Goal: Task Accomplishment & Management: Use online tool/utility

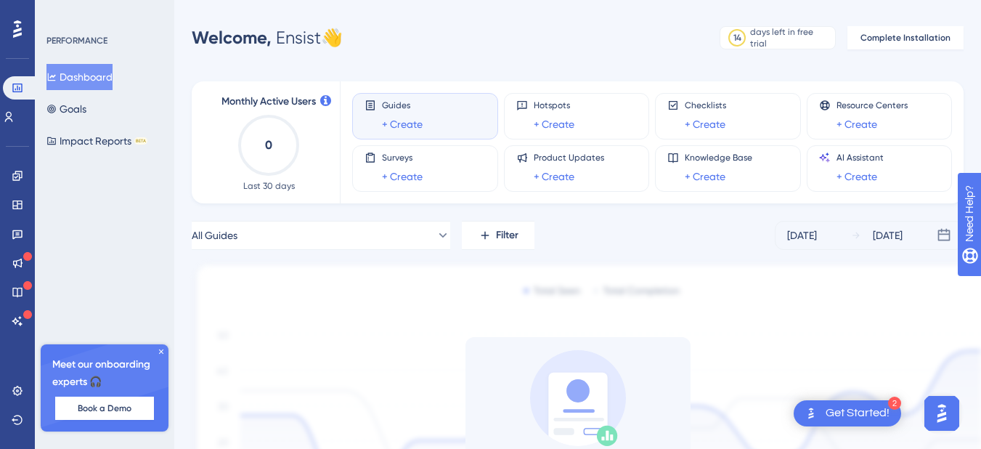
click at [837, 412] on div "Get Started!" at bounding box center [858, 413] width 64 height 16
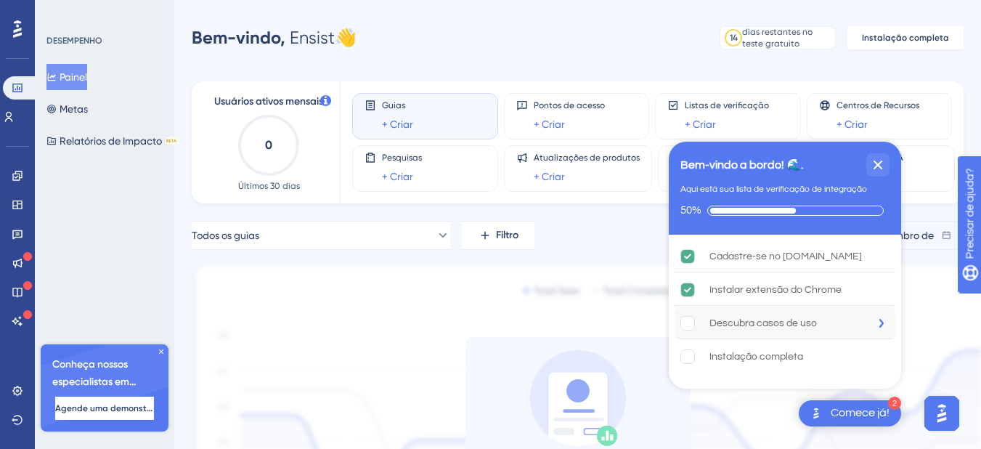
click at [745, 321] on font "Descubra casos de uso" at bounding box center [764, 323] width 108 height 10
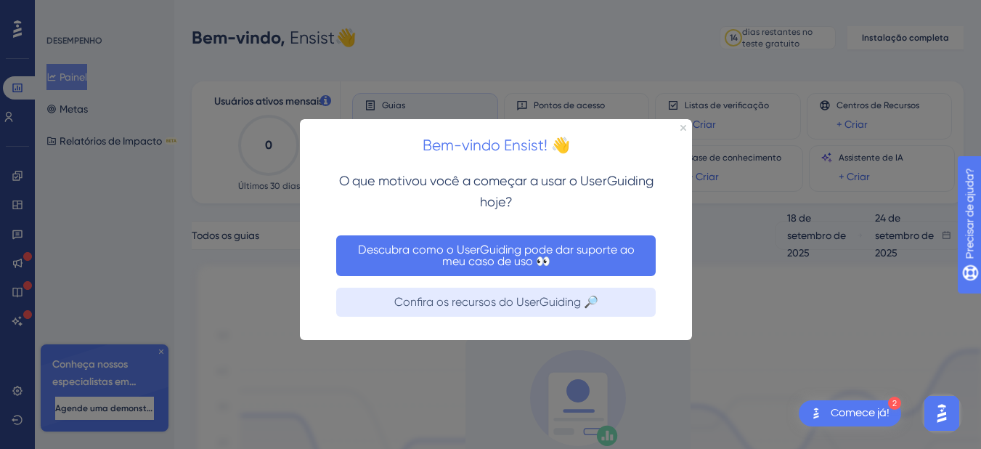
click at [494, 259] on font "Descubra como o UserGuiding pode dar suporte ao meu caso de uso 👀" at bounding box center [498, 255] width 280 height 25
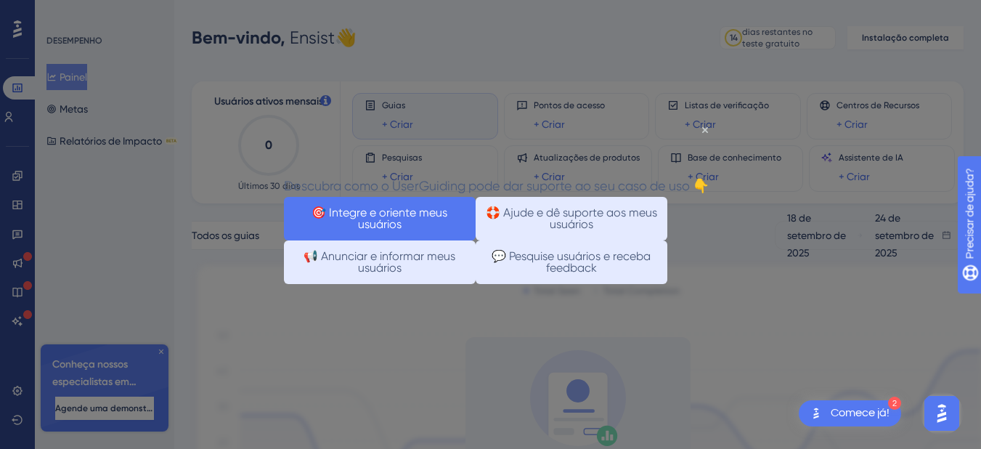
click at [405, 231] on font "🎯 Integre e oriente meus usuários" at bounding box center [381, 218] width 139 height 25
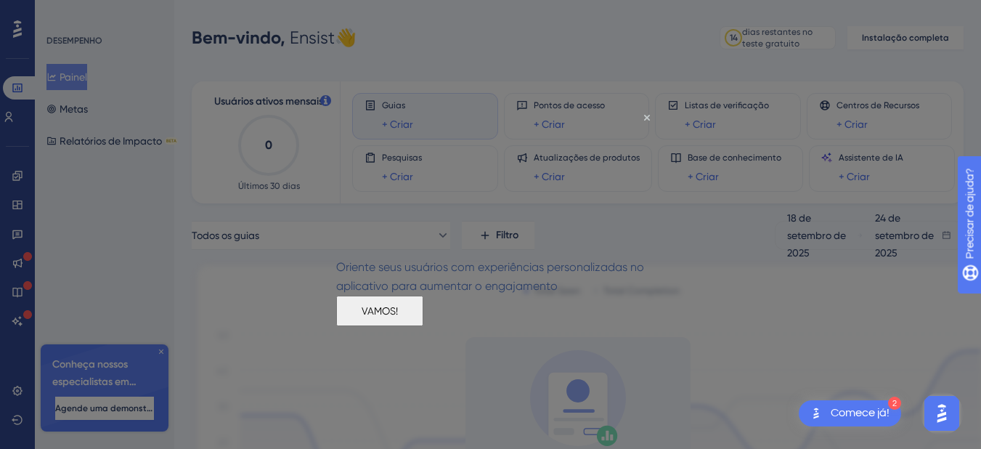
click at [398, 316] on font "VAMOS!" at bounding box center [380, 310] width 36 height 12
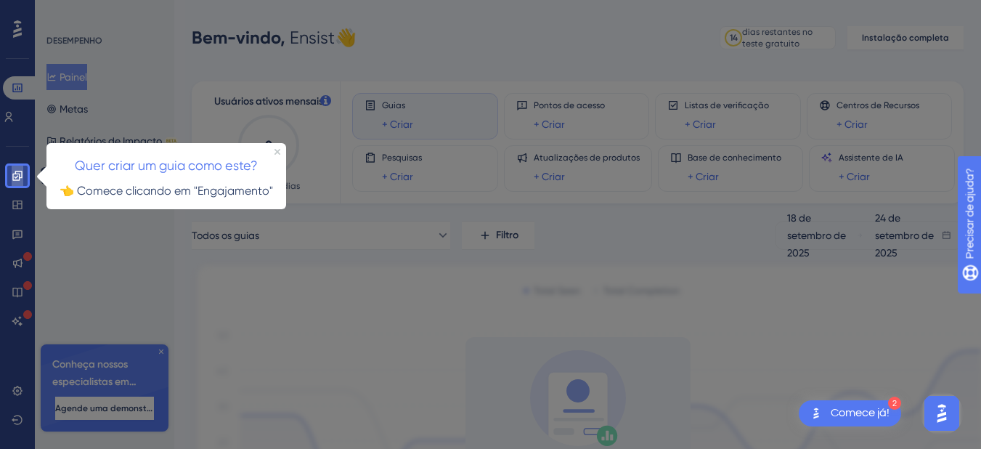
click at [17, 174] on icon at bounding box center [16, 175] width 9 height 9
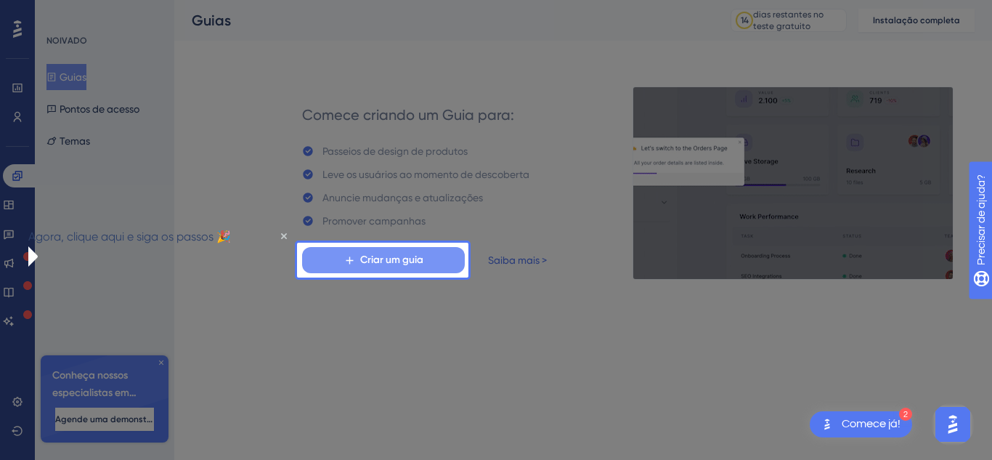
click at [402, 260] on font "Criar um guia" at bounding box center [391, 260] width 63 height 12
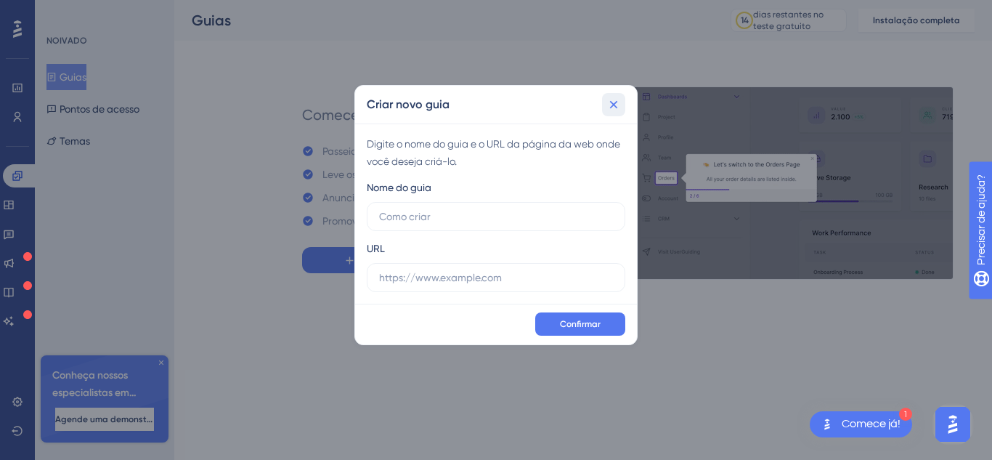
click at [622, 102] on button at bounding box center [613, 104] width 23 height 23
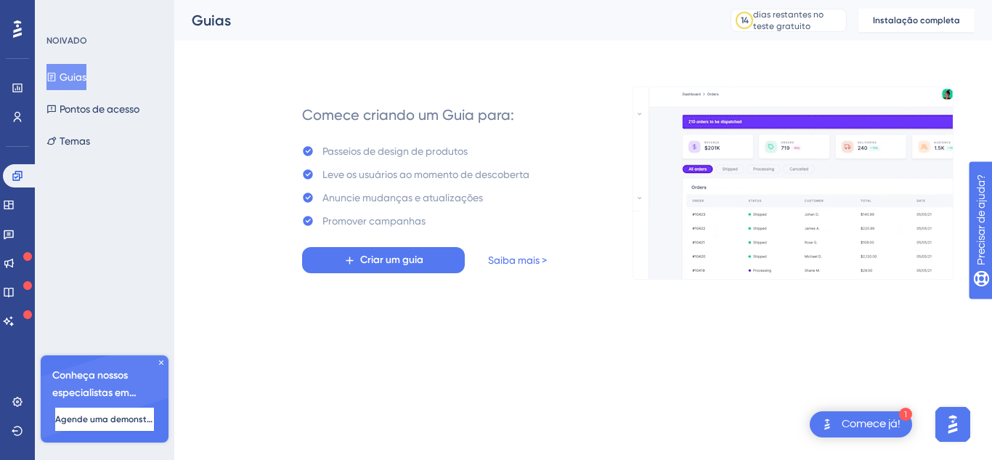
click at [0, 189] on div "Desempenho Usuários Noivado Widgets Opinião Atualizações de produtos Base de co…" at bounding box center [17, 230] width 35 height 460
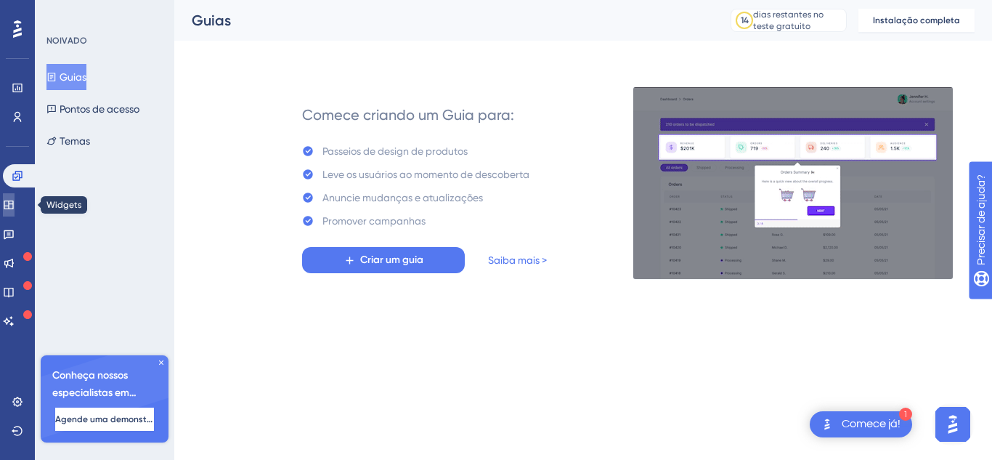
click at [15, 206] on icon at bounding box center [9, 205] width 12 height 12
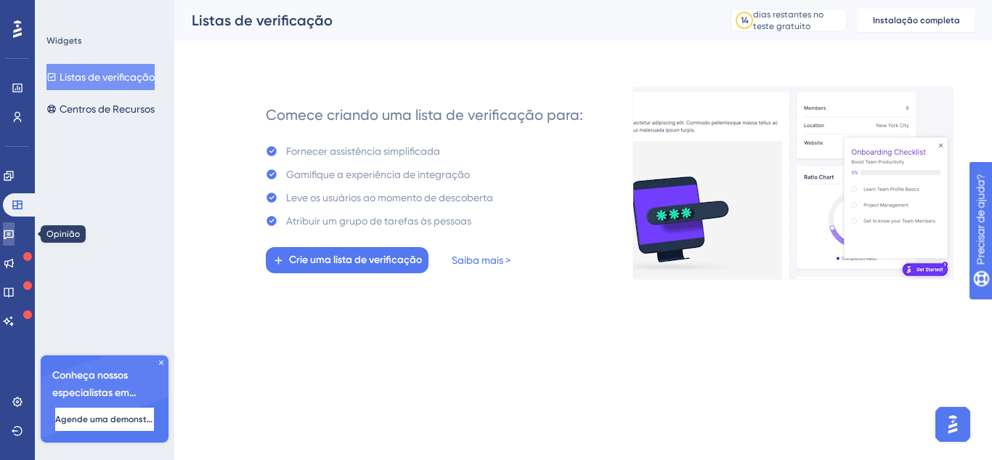
click at [15, 231] on link at bounding box center [9, 233] width 12 height 23
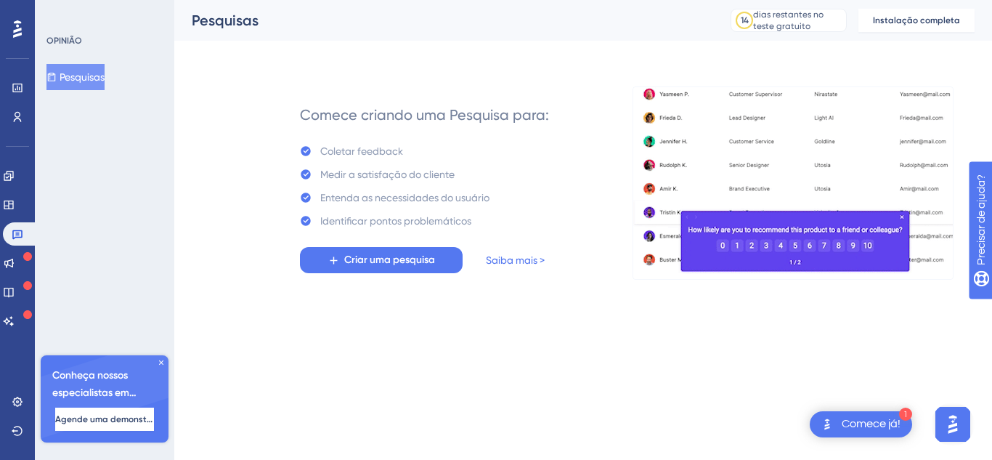
click at [860, 421] on font "Comece já!" at bounding box center [871, 424] width 59 height 12
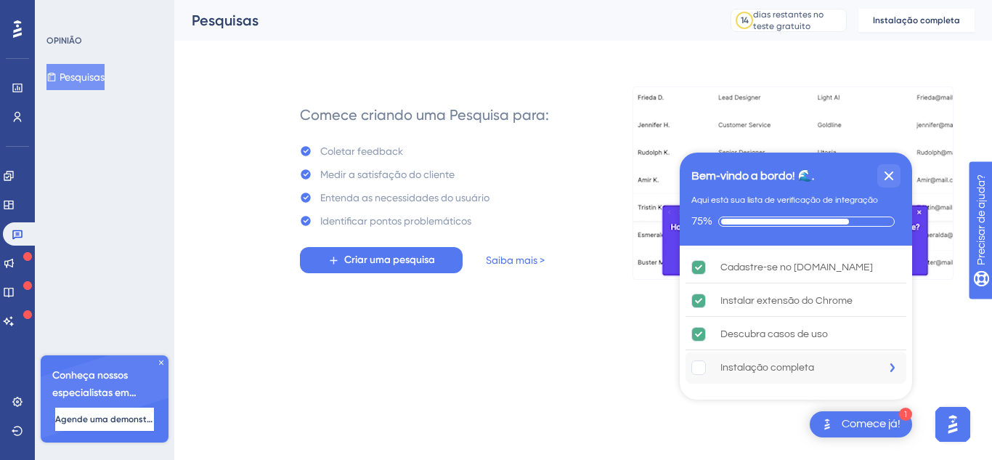
click at [750, 365] on font "Instalação completa" at bounding box center [768, 368] width 94 height 10
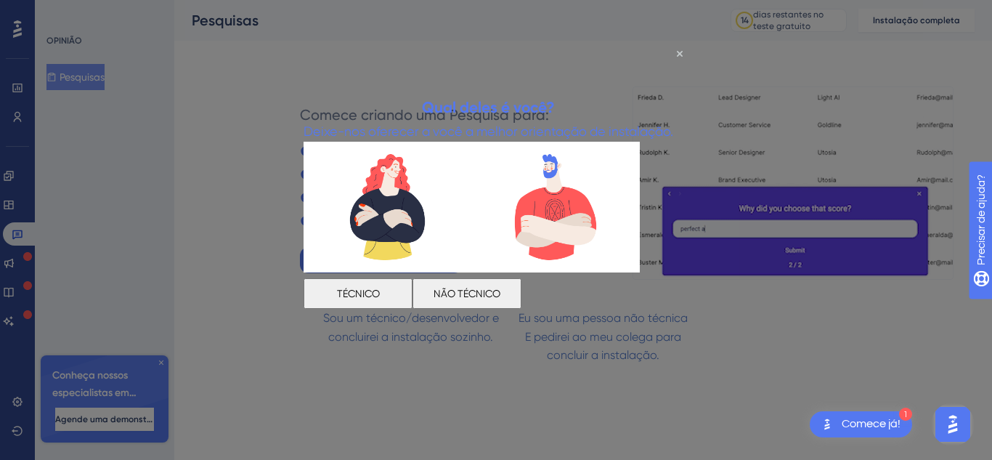
click at [501, 293] on font "NÃO TÉCNICO" at bounding box center [467, 293] width 67 height 12
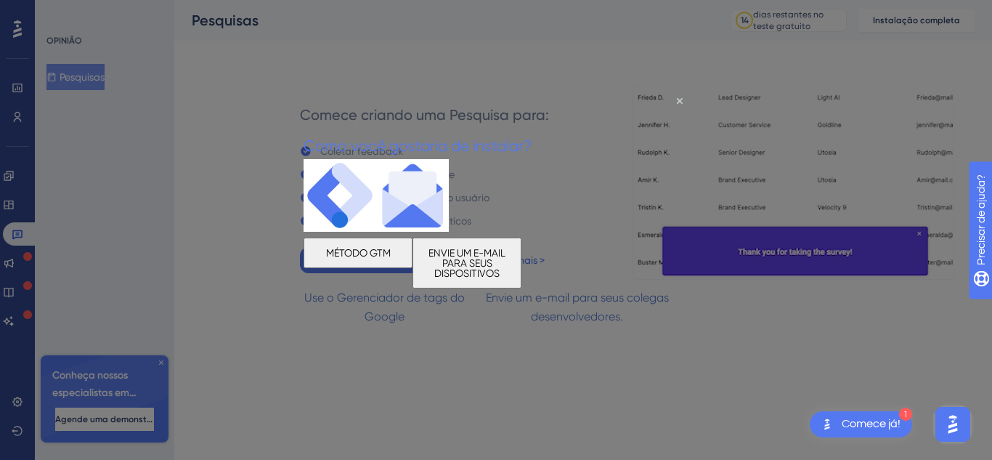
click at [389, 257] on font "MÉTODO GTM" at bounding box center [358, 252] width 65 height 12
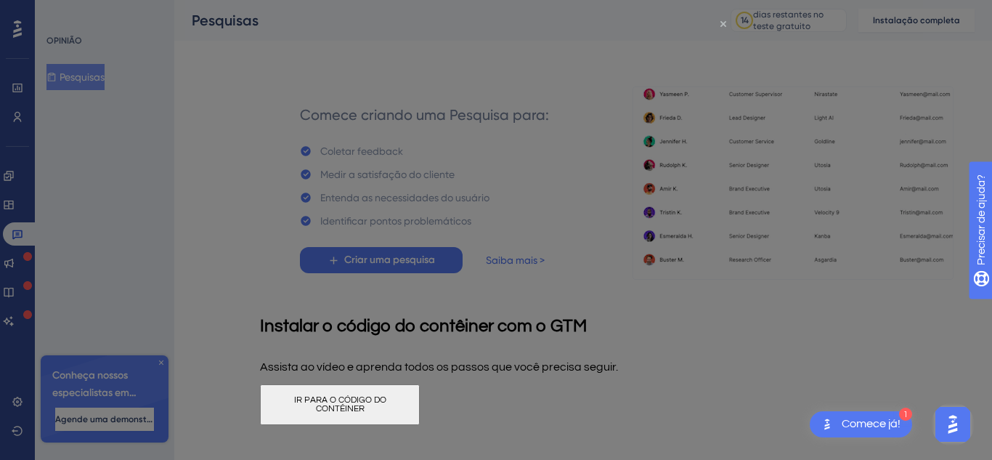
click at [724, 23] on icon "Fechar visualização" at bounding box center [724, 24] width 6 height 6
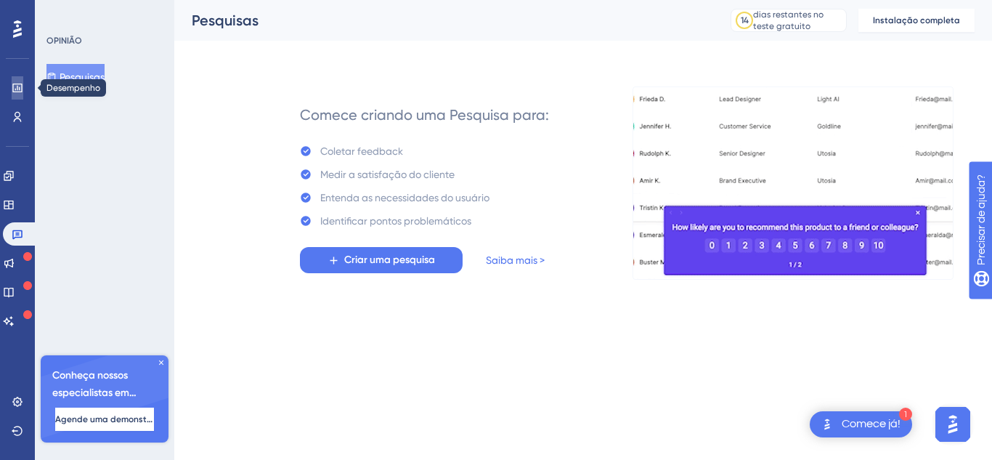
click at [12, 86] on icon at bounding box center [18, 88] width 12 height 12
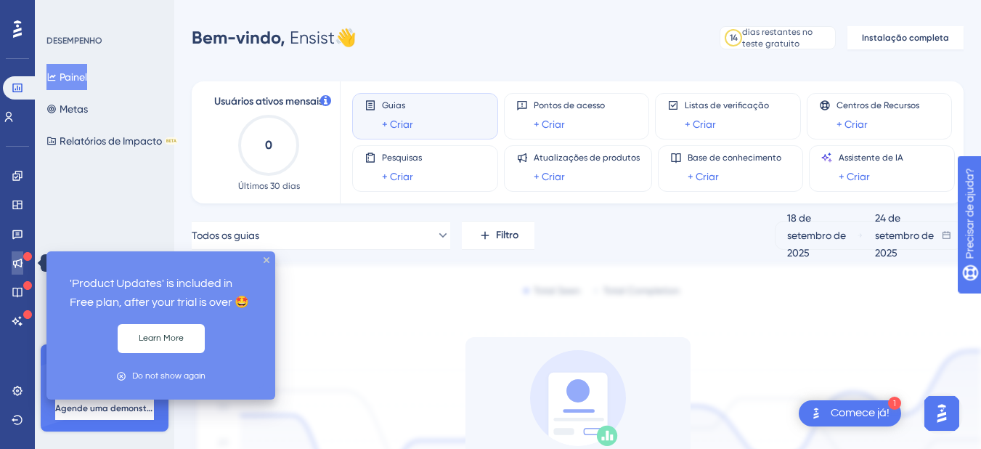
click at [20, 260] on icon at bounding box center [17, 263] width 9 height 9
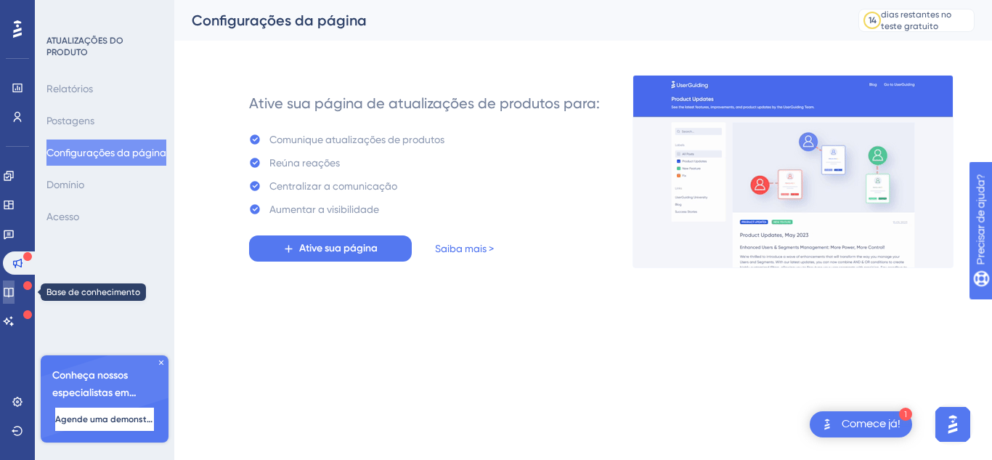
click at [15, 286] on link at bounding box center [9, 291] width 12 height 23
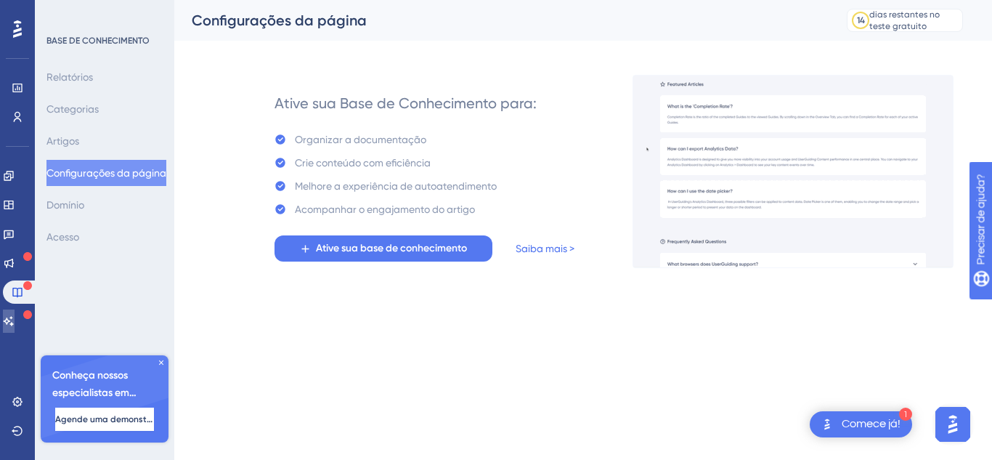
click at [15, 309] on link at bounding box center [9, 320] width 12 height 23
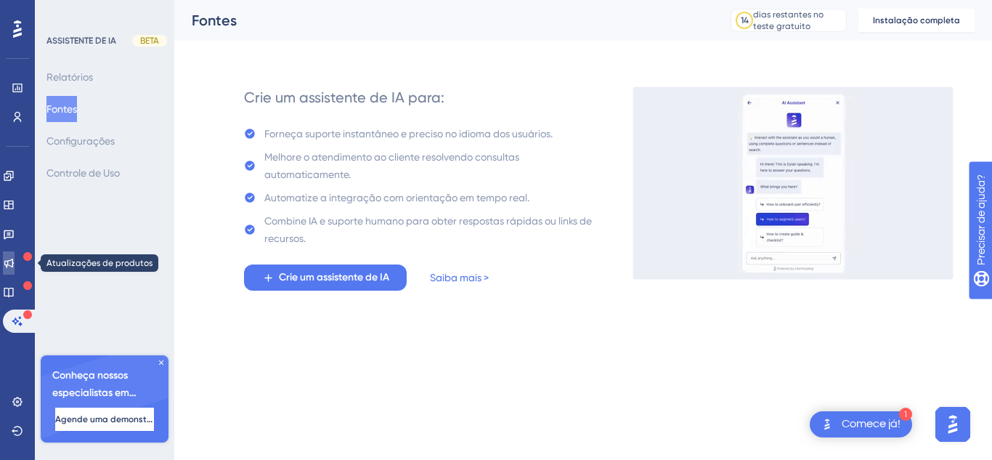
click at [14, 259] on icon at bounding box center [8, 263] width 9 height 9
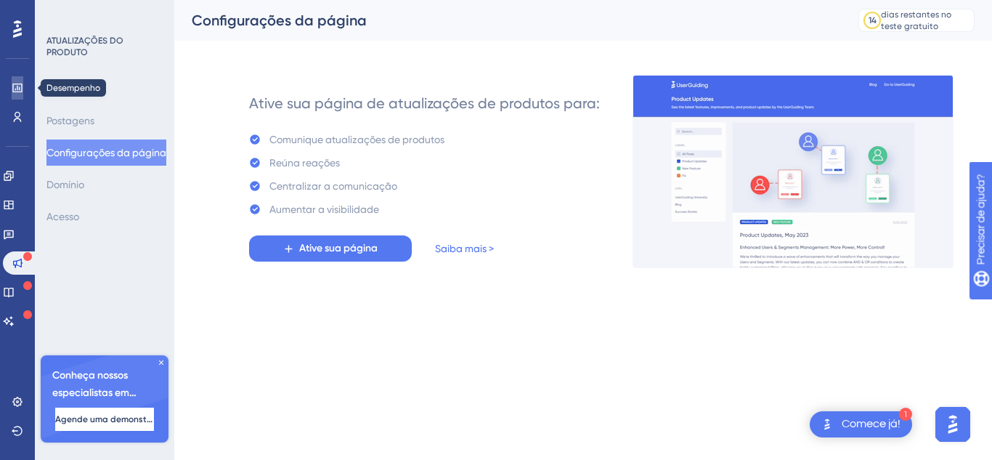
click at [18, 84] on icon at bounding box center [16, 88] width 9 height 9
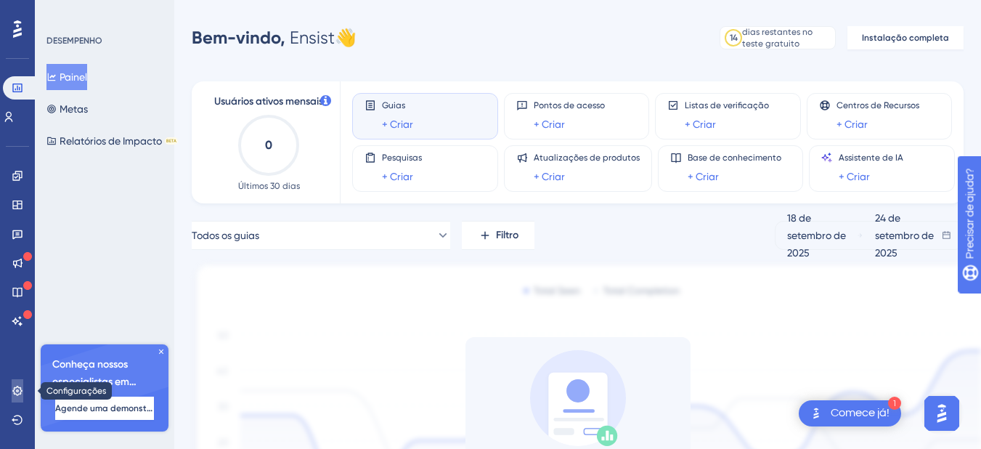
click at [15, 386] on icon at bounding box center [18, 391] width 12 height 12
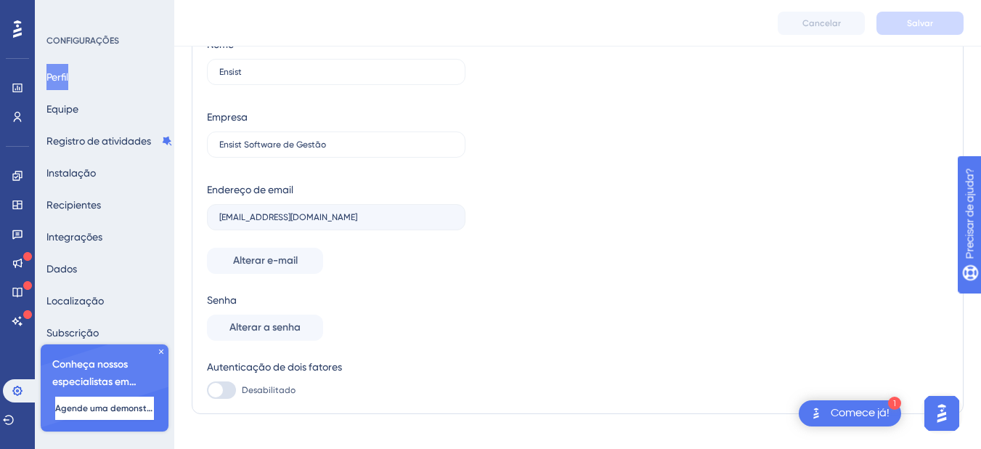
scroll to position [96, 0]
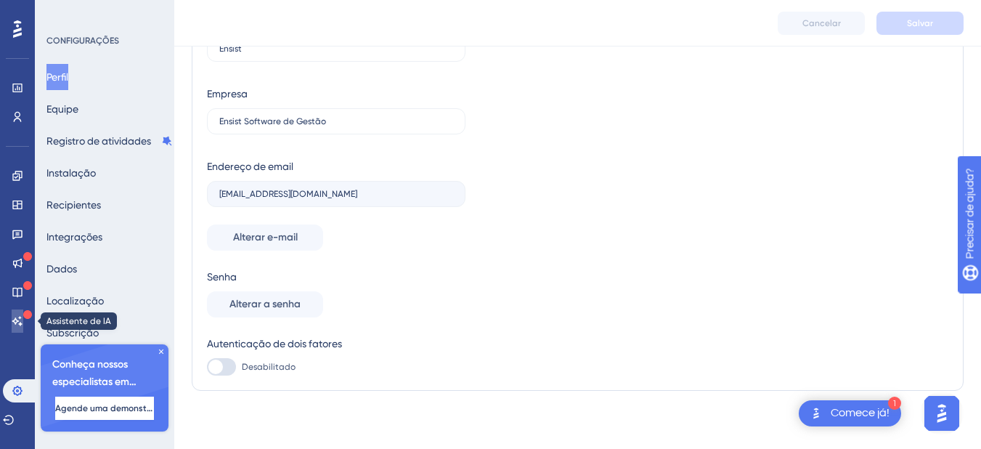
click at [12, 323] on icon at bounding box center [18, 321] width 12 height 12
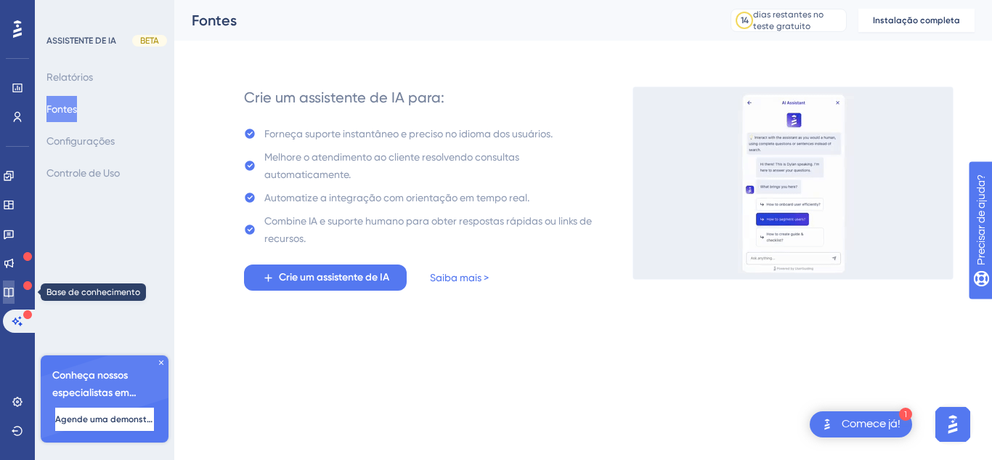
click at [15, 286] on icon at bounding box center [9, 292] width 12 height 12
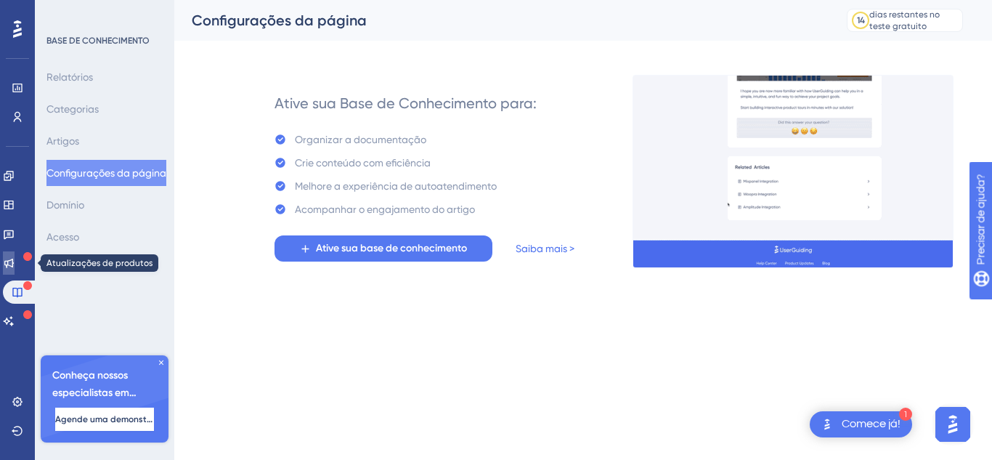
click at [14, 261] on icon at bounding box center [8, 263] width 9 height 9
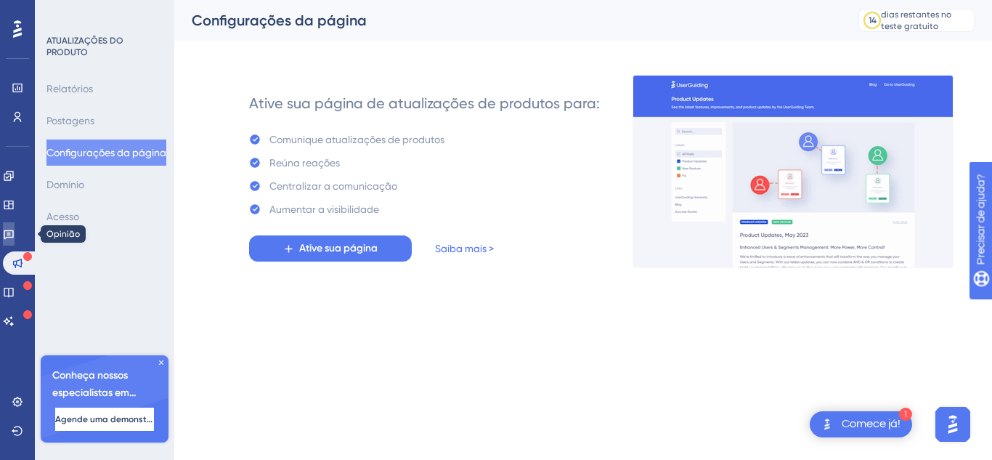
click at [14, 235] on icon at bounding box center [9, 234] width 10 height 9
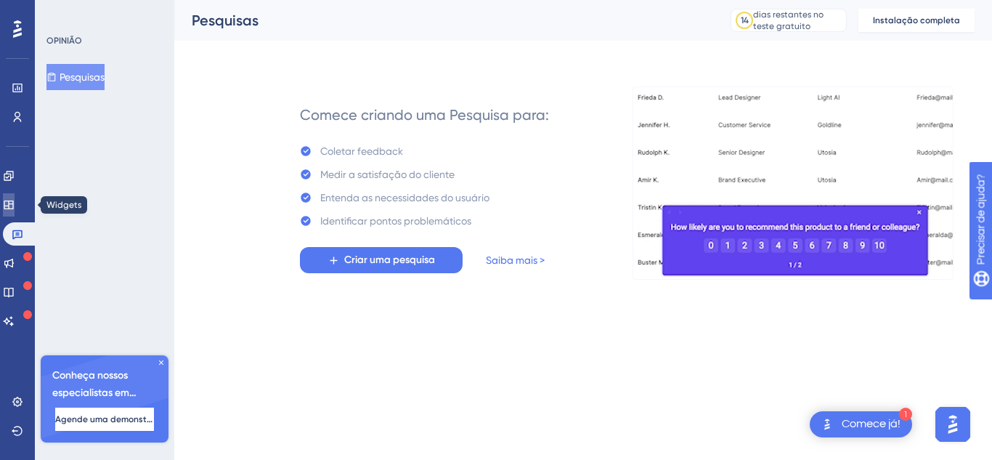
click at [12, 195] on link at bounding box center [9, 204] width 12 height 23
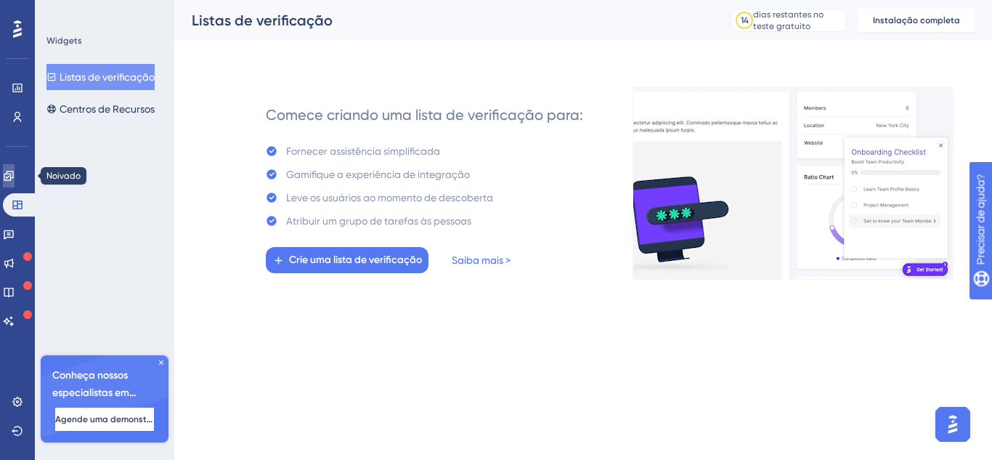
click at [8, 166] on link at bounding box center [9, 175] width 12 height 23
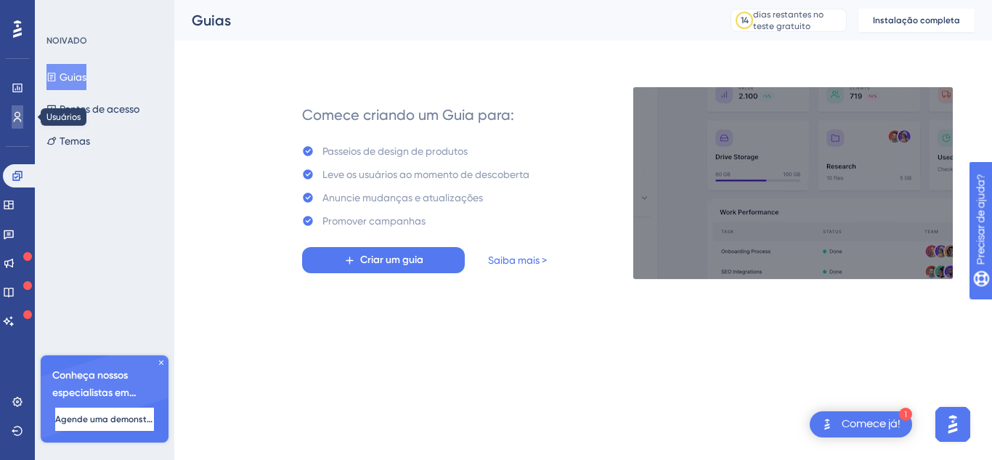
click at [23, 126] on link at bounding box center [18, 116] width 12 height 23
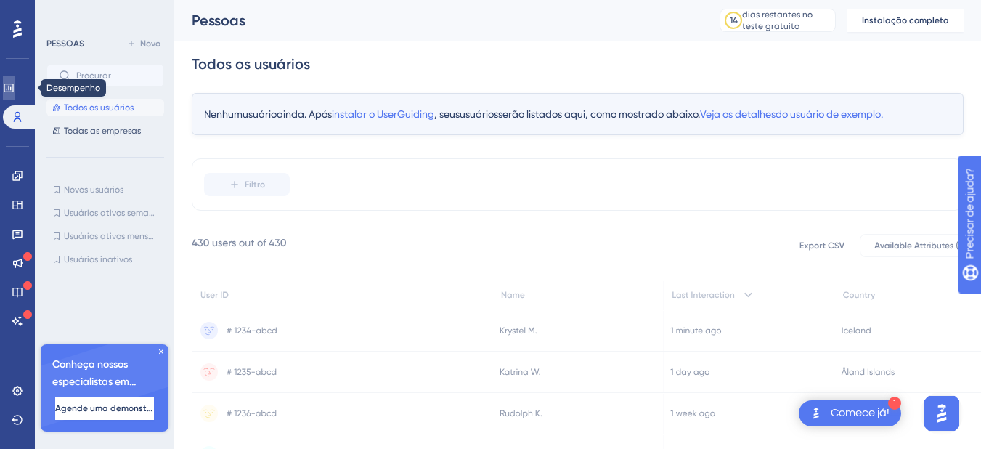
click at [13, 87] on icon at bounding box center [8, 88] width 9 height 9
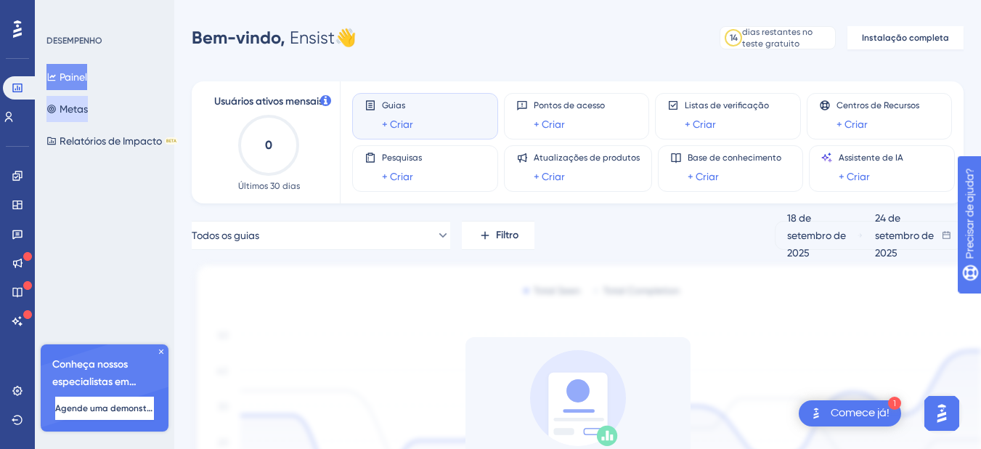
click at [72, 108] on font "Metas" at bounding box center [74, 109] width 28 height 12
